Goal: Information Seeking & Learning: Learn about a topic

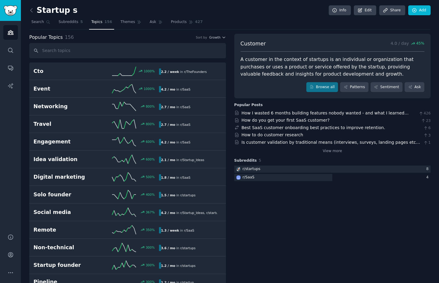
click at [50, 50] on input "text" at bounding box center [127, 50] width 196 height 15
click at [39, 21] on span "Search" at bounding box center [37, 21] width 13 height 5
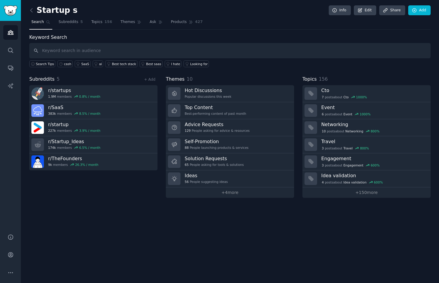
click at [39, 21] on span "Search" at bounding box center [37, 21] width 13 height 5
click at [31, 11] on icon at bounding box center [31, 10] width 6 height 6
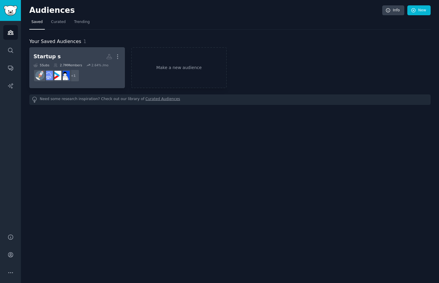
click at [85, 55] on h2 "Startup s More" at bounding box center [76, 56] width 87 height 10
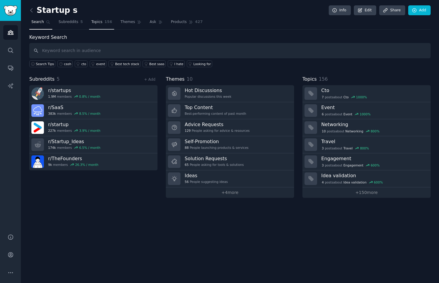
click at [96, 20] on span "Topics" at bounding box center [96, 21] width 11 height 5
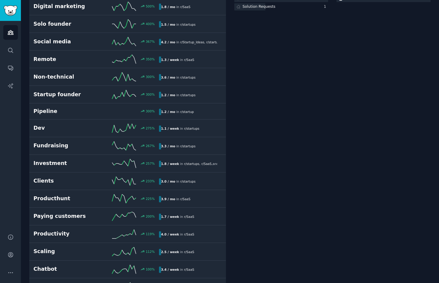
scroll to position [178, 0]
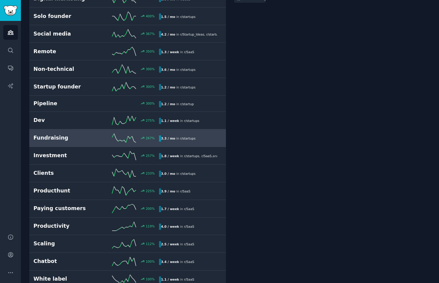
click at [59, 135] on h2 "Fundraising" at bounding box center [64, 137] width 63 height 7
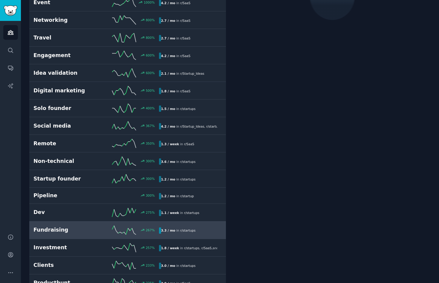
scroll to position [33, 0]
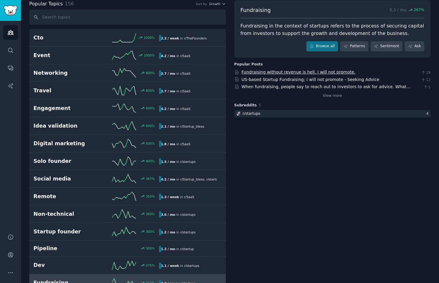
click at [259, 73] on link "Fundraising without revenue is hell. I will not promote." at bounding box center [298, 72] width 114 height 5
click at [265, 79] on link "US-based Startup Fundraising; I will not promote - Seeking Advice" at bounding box center [310, 79] width 138 height 5
